Goal: Register for event/course

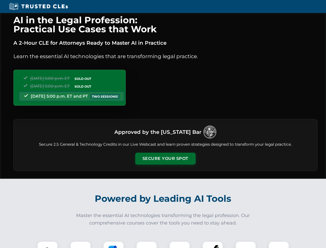
click at [165, 158] on button "Secure Your Spot" at bounding box center [165, 158] width 60 height 12
click at [47, 244] on img at bounding box center [47, 251] width 15 height 15
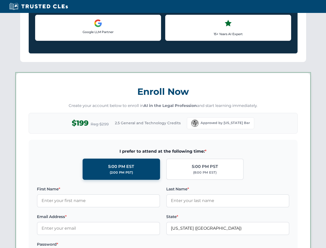
click at [114, 244] on label "Password *" at bounding box center [98, 244] width 123 height 6
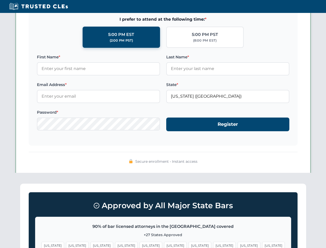
click at [238, 244] on span "[US_STATE]" at bounding box center [249, 244] width 22 height 7
